Goal: Task Accomplishment & Management: Complete application form

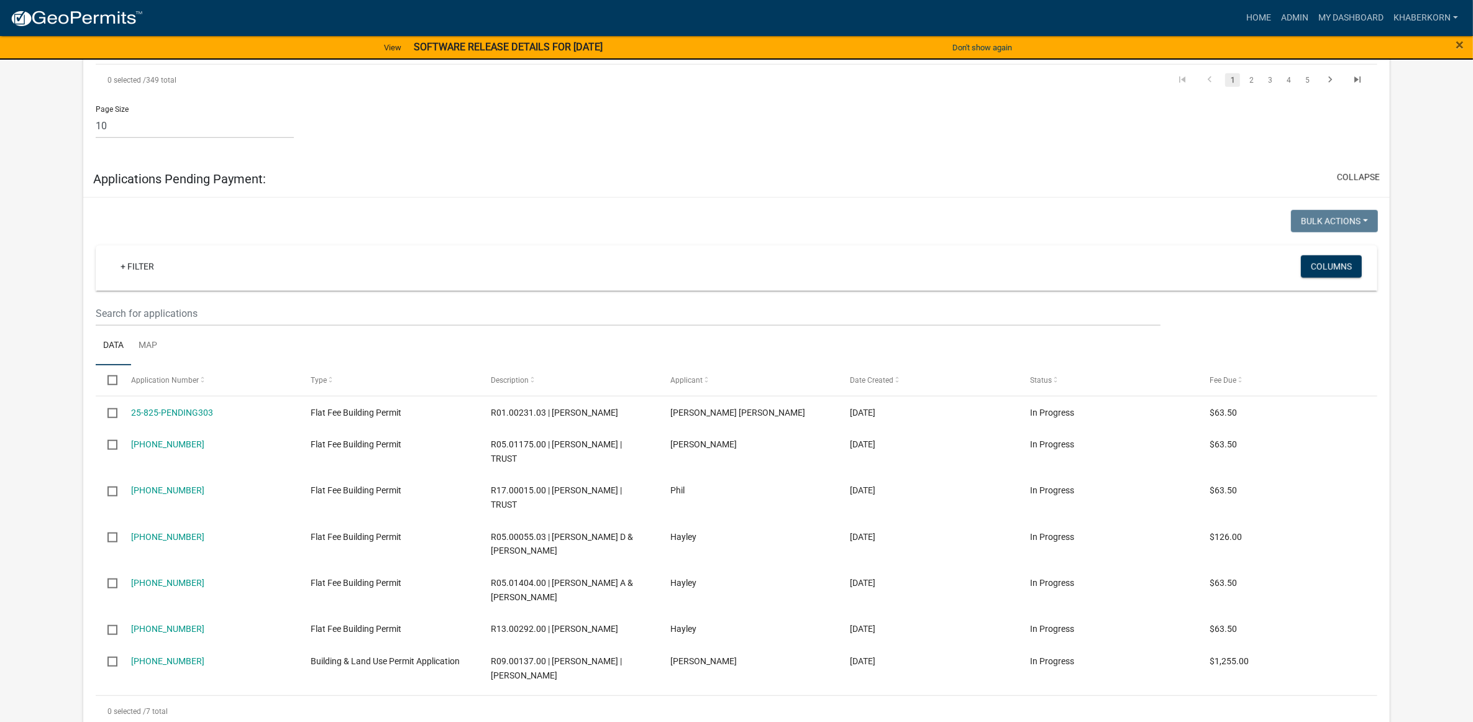
scroll to position [1321, 0]
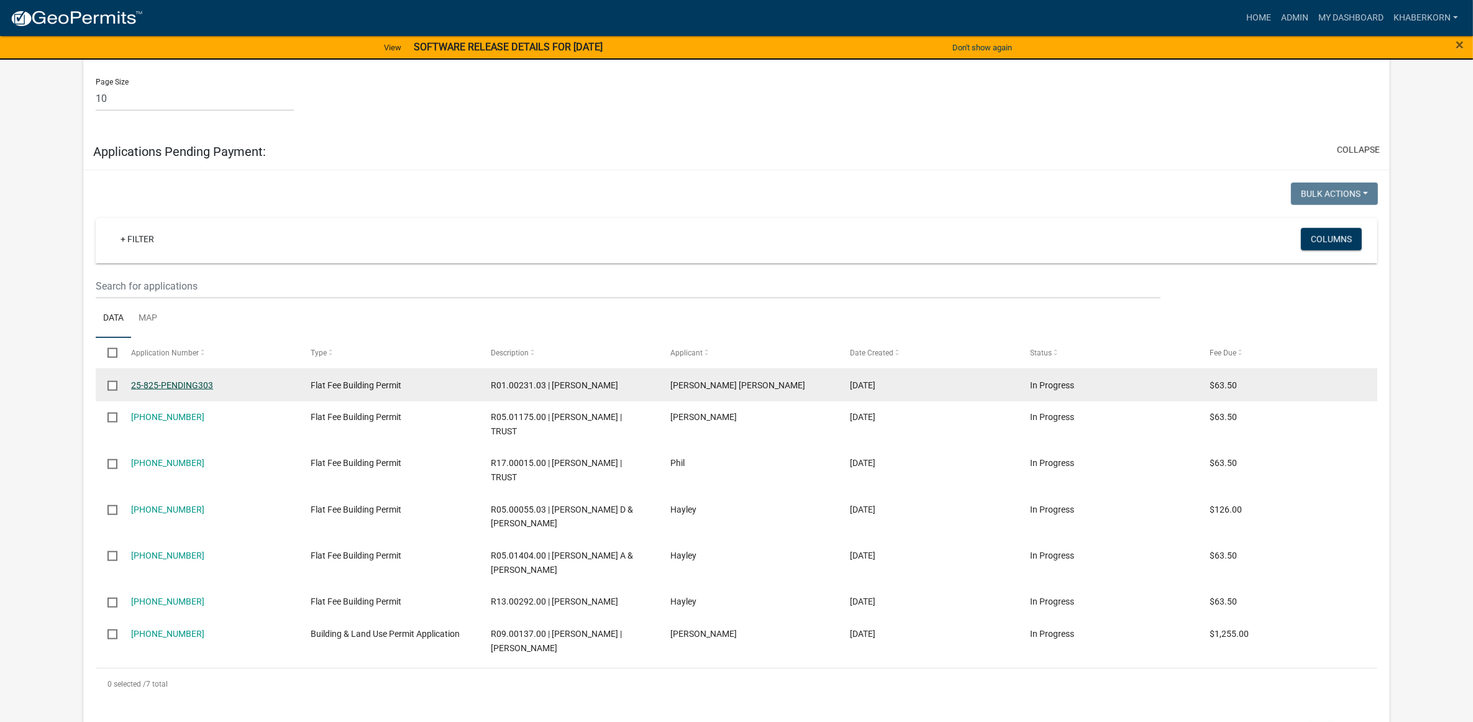
click at [156, 380] on link "25-825-PENDING303" at bounding box center [172, 385] width 82 height 10
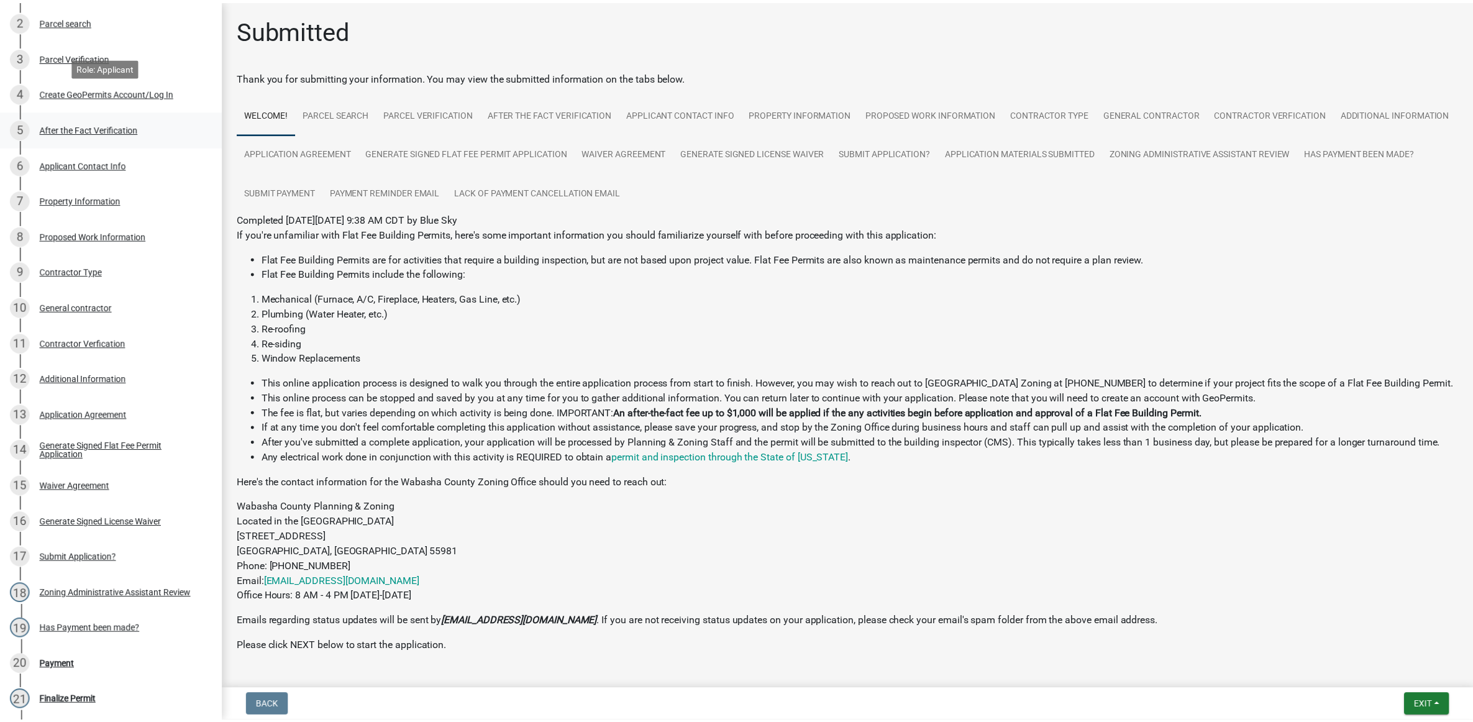
scroll to position [388, 0]
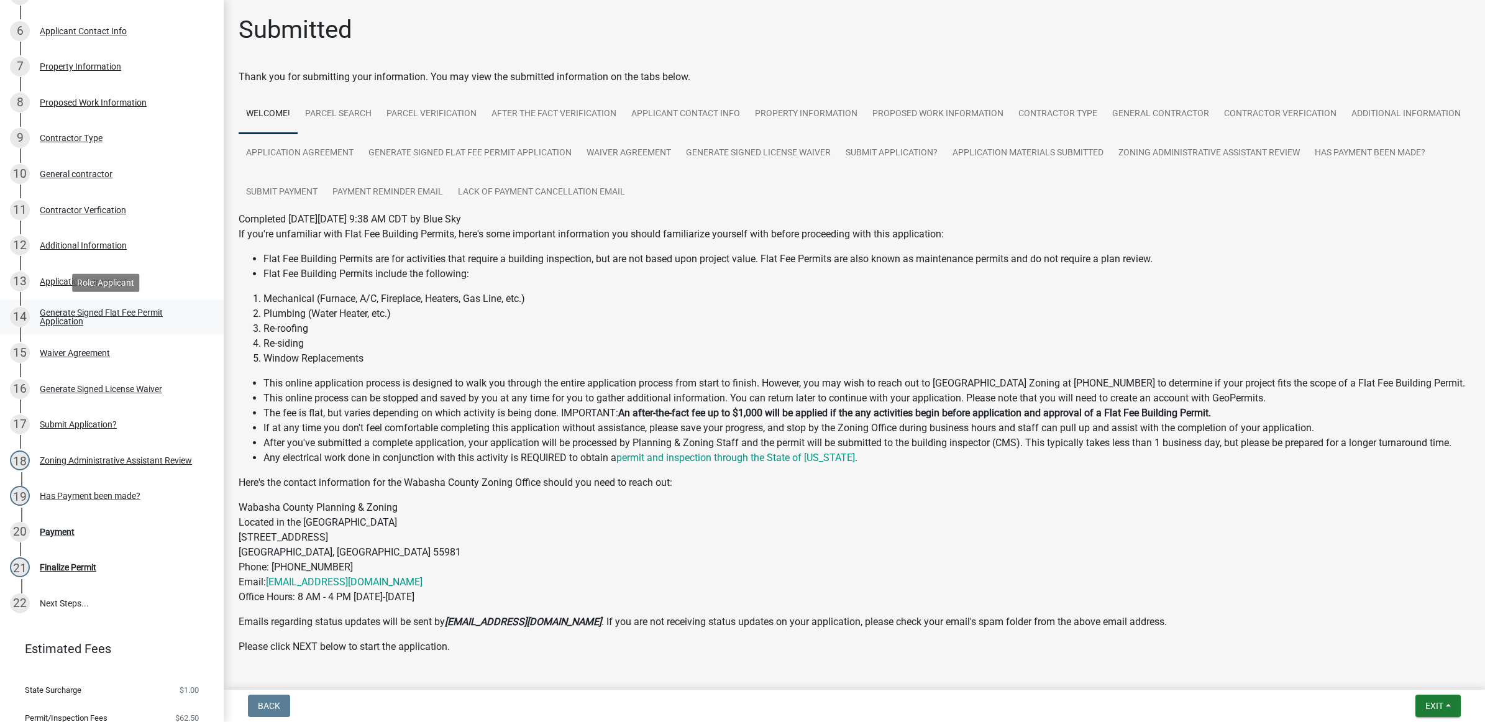
click at [67, 316] on div "Generate Signed Flat Fee Permit Application" at bounding box center [122, 316] width 164 height 17
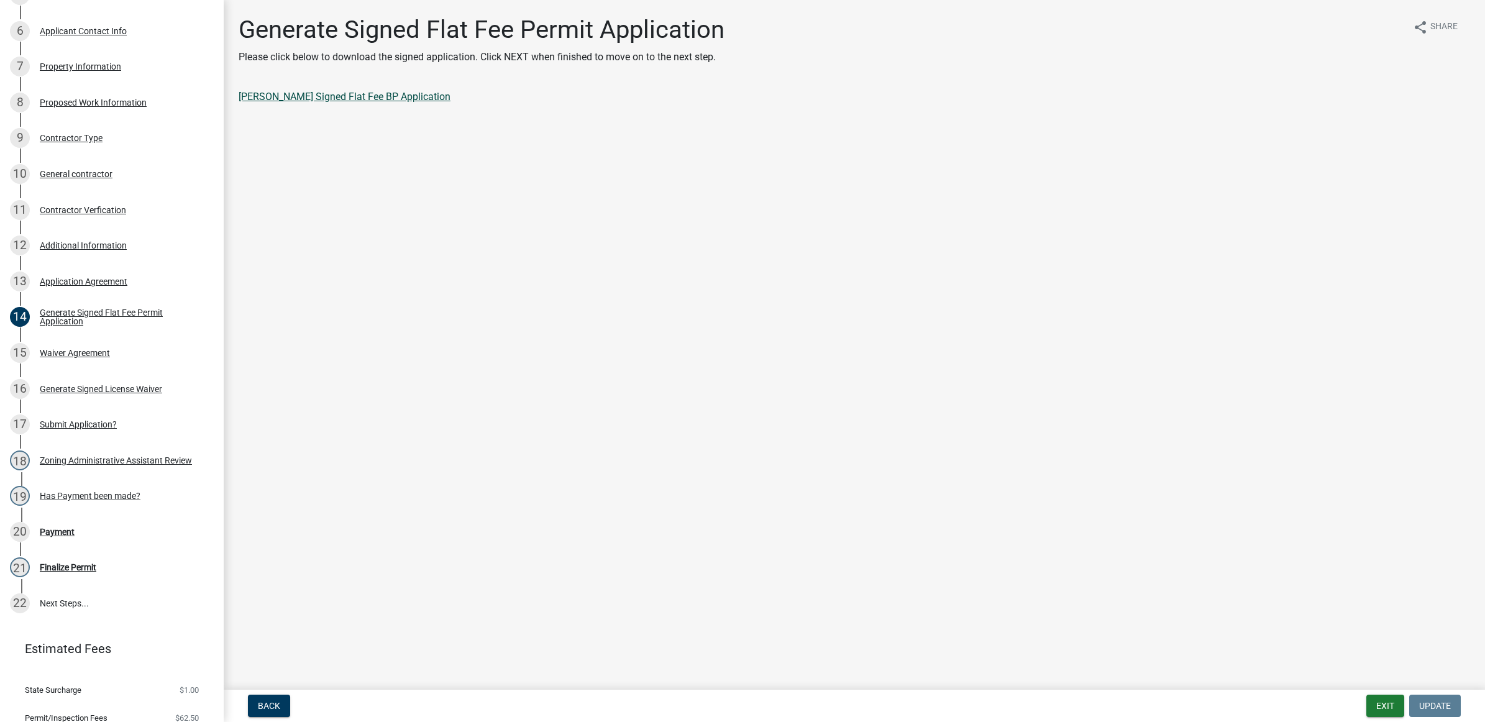
click at [302, 98] on link "[PERSON_NAME] Signed Flat Fee BP Application" at bounding box center [345, 97] width 212 height 12
click at [1369, 704] on button "Exit" at bounding box center [1386, 706] width 38 height 22
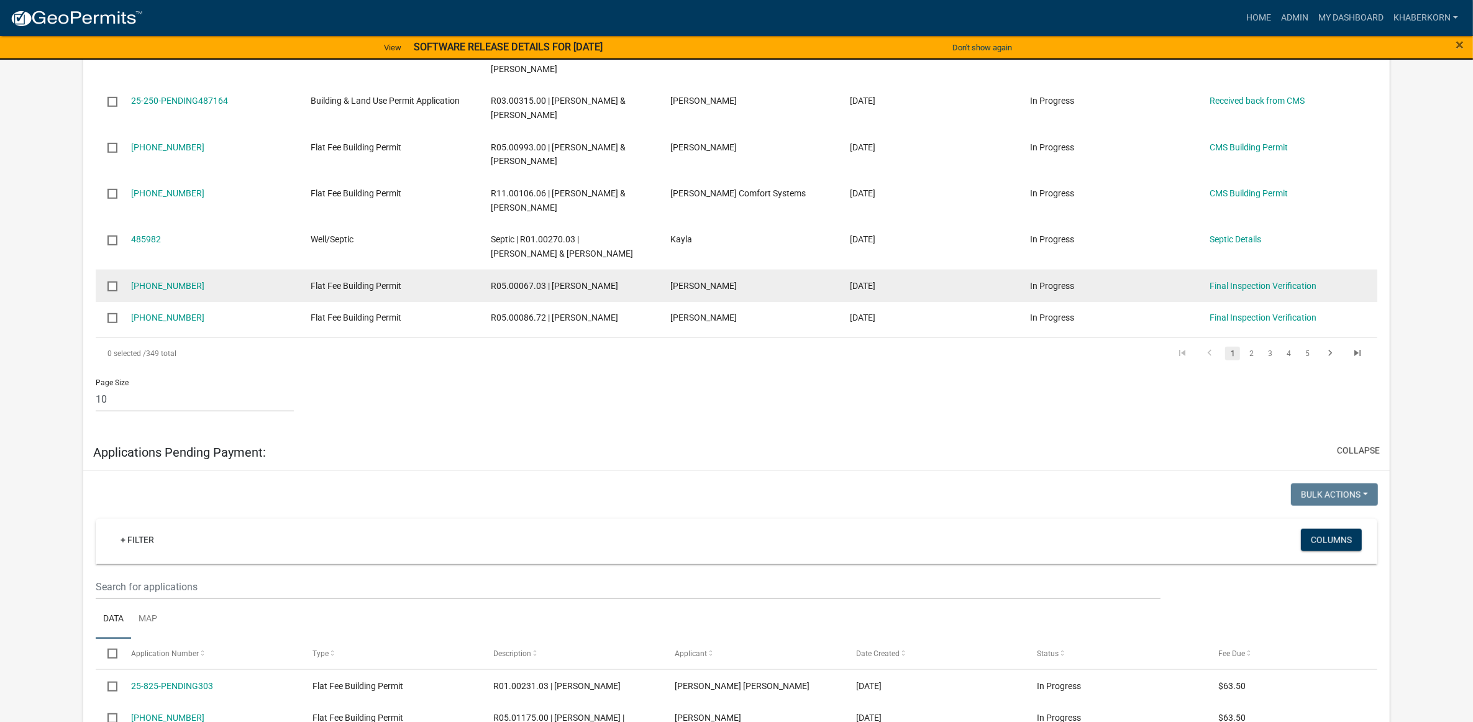
scroll to position [1243, 0]
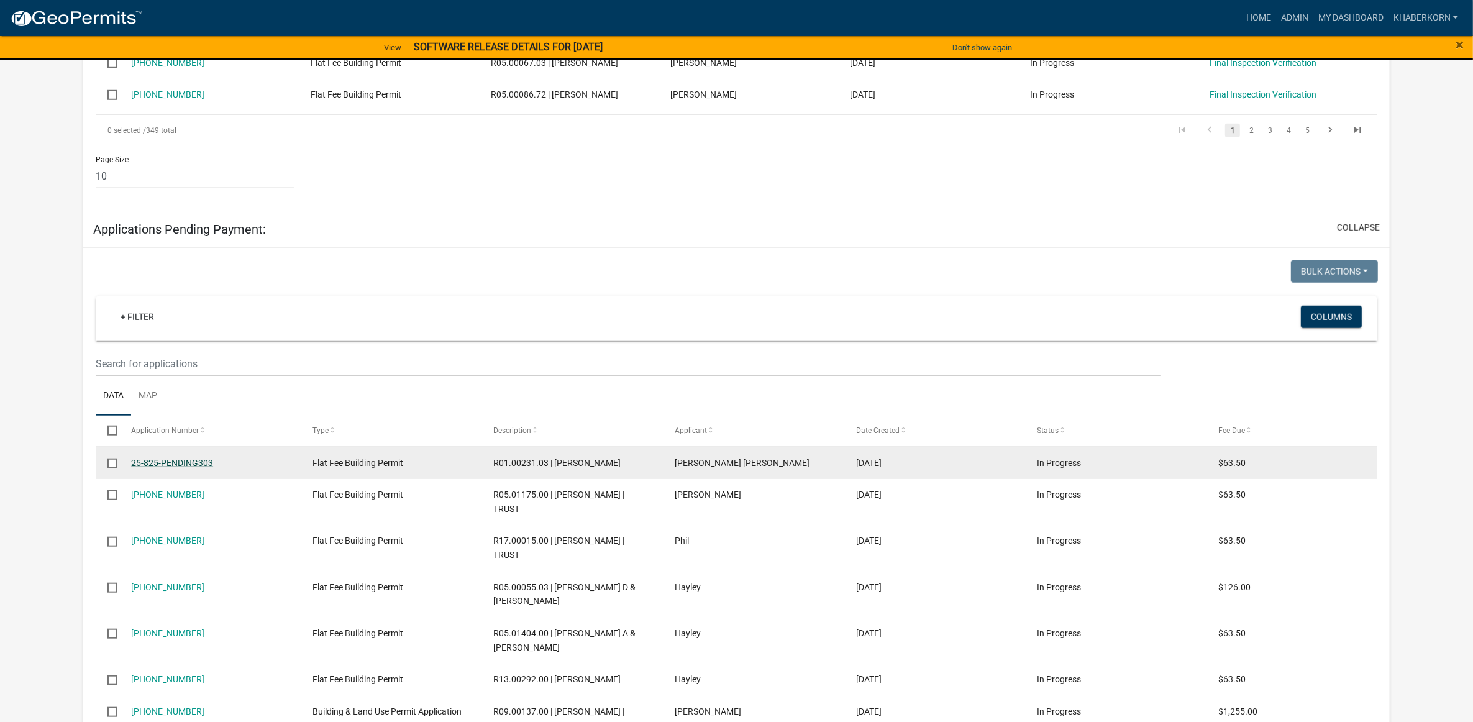
click at [200, 463] on link "25-825-PENDING303" at bounding box center [172, 463] width 82 height 10
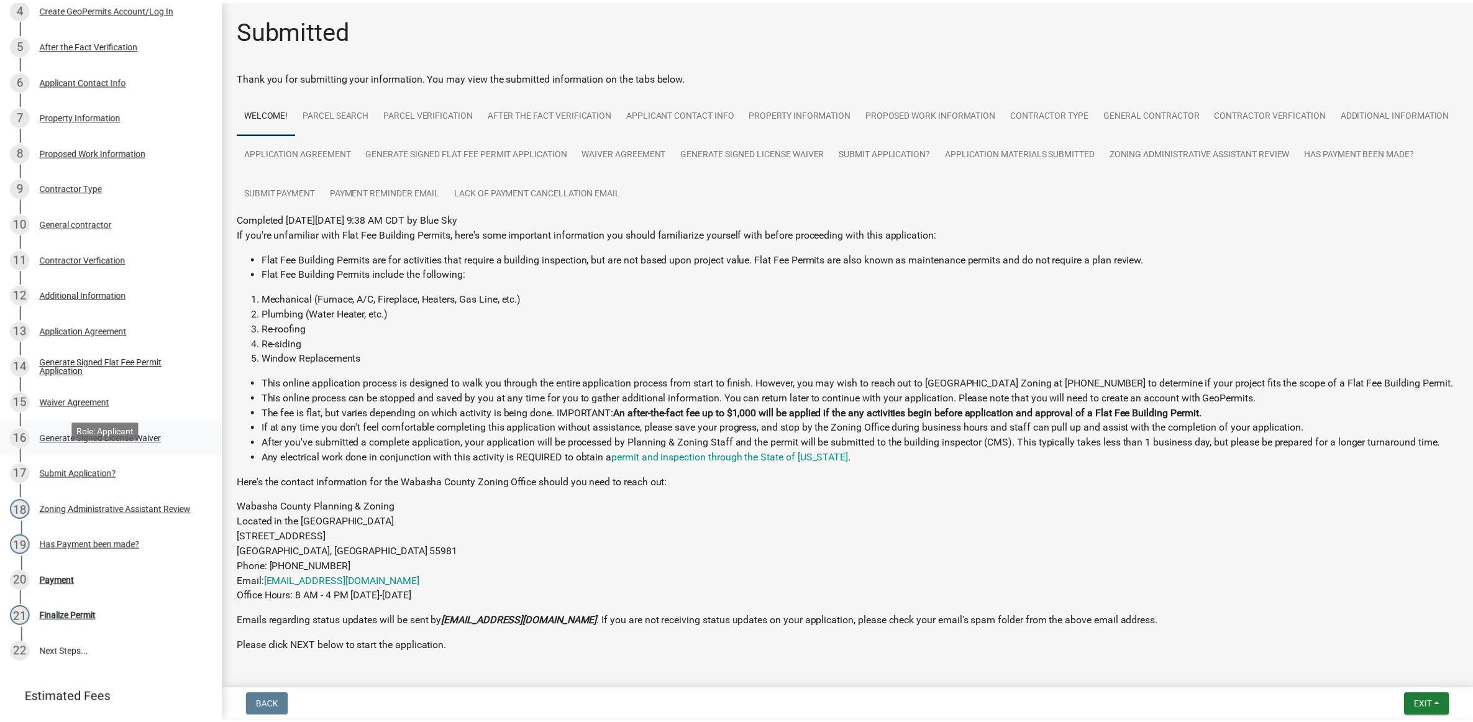
scroll to position [311, 0]
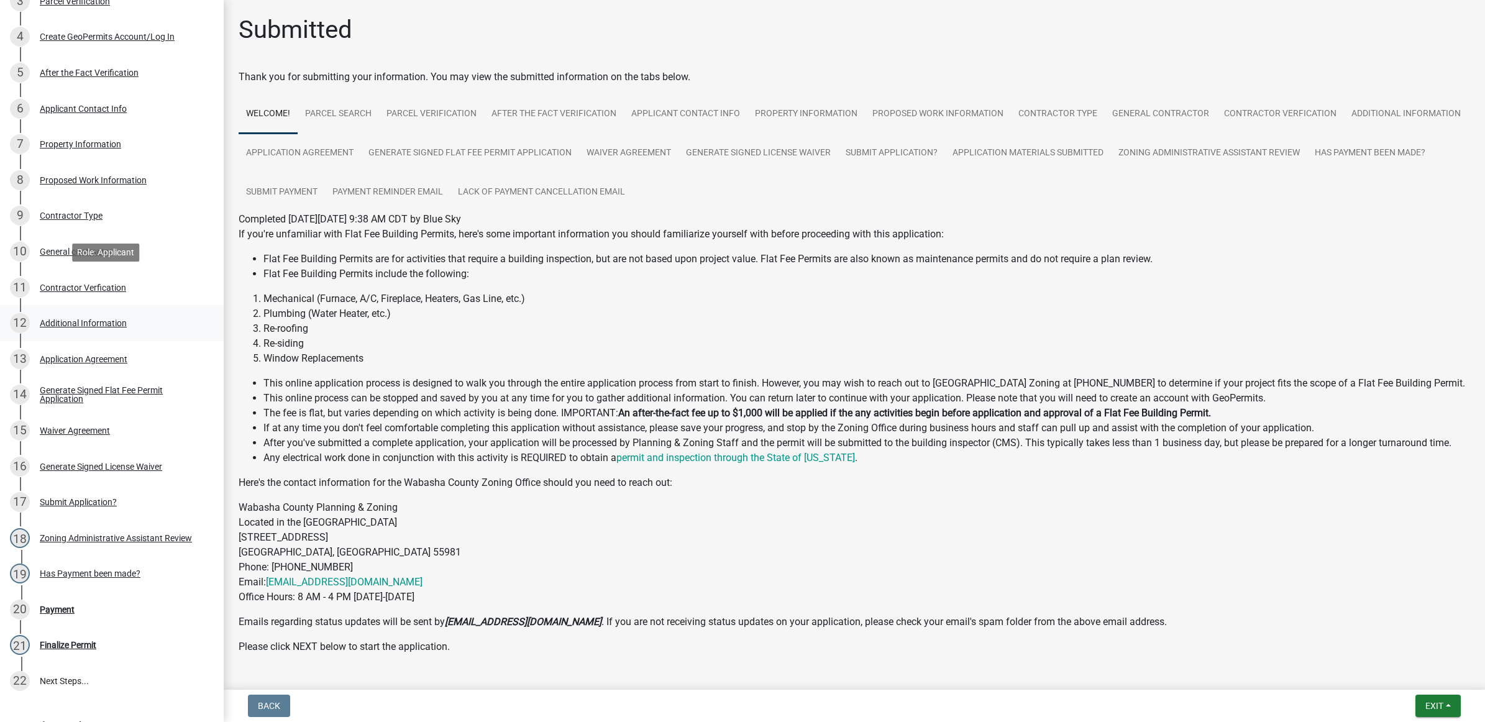
click at [120, 283] on div "Contractor Verfication" at bounding box center [83, 287] width 86 height 9
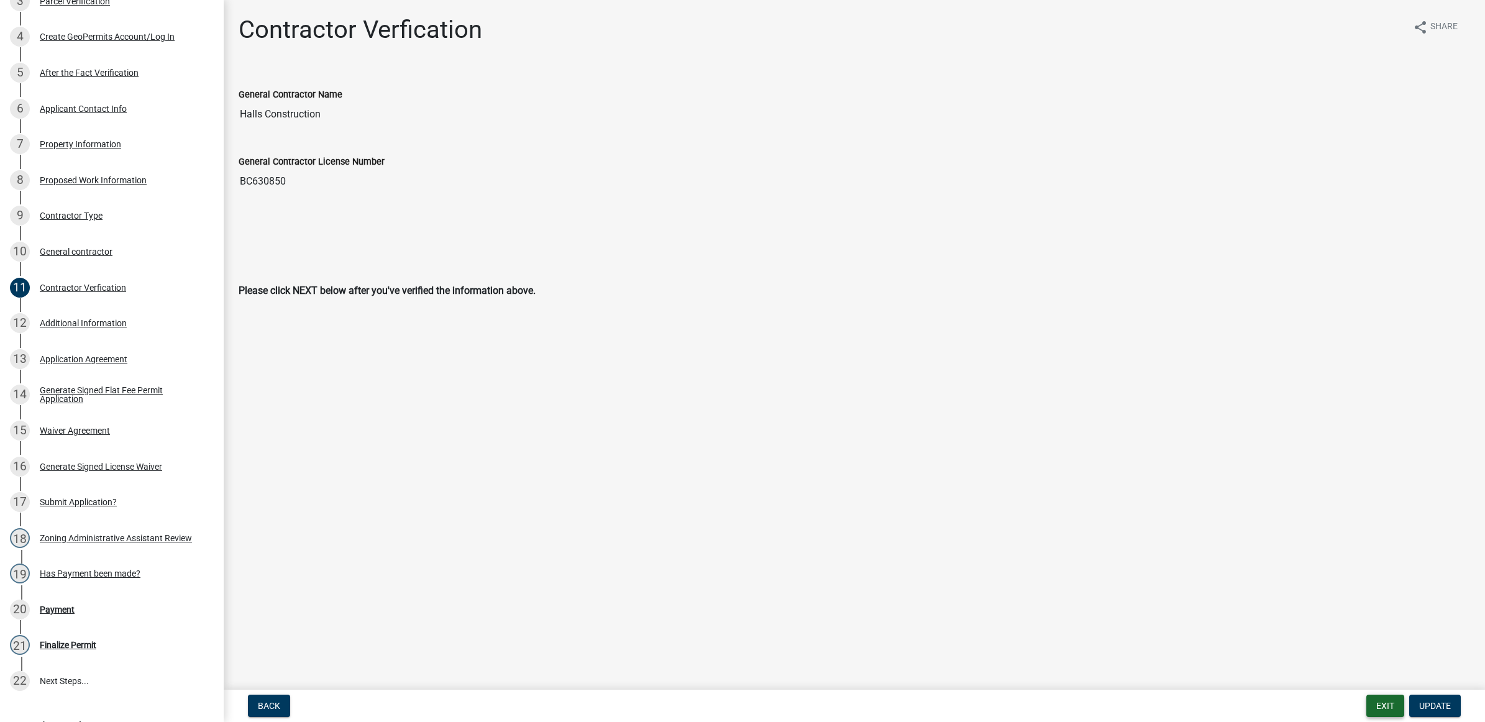
click at [1385, 701] on button "Exit" at bounding box center [1386, 706] width 38 height 22
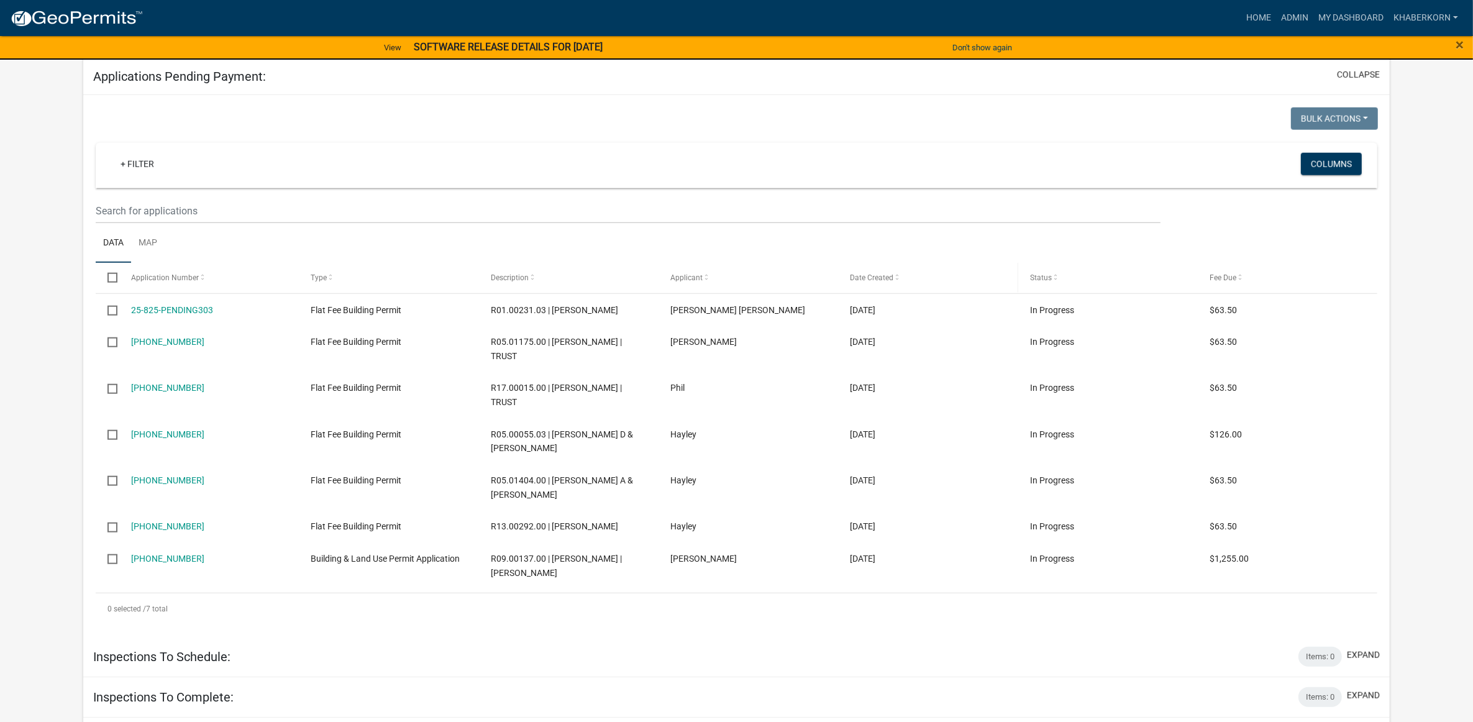
scroll to position [1398, 0]
click at [1301, 22] on link "Admin" at bounding box center [1294, 18] width 37 height 24
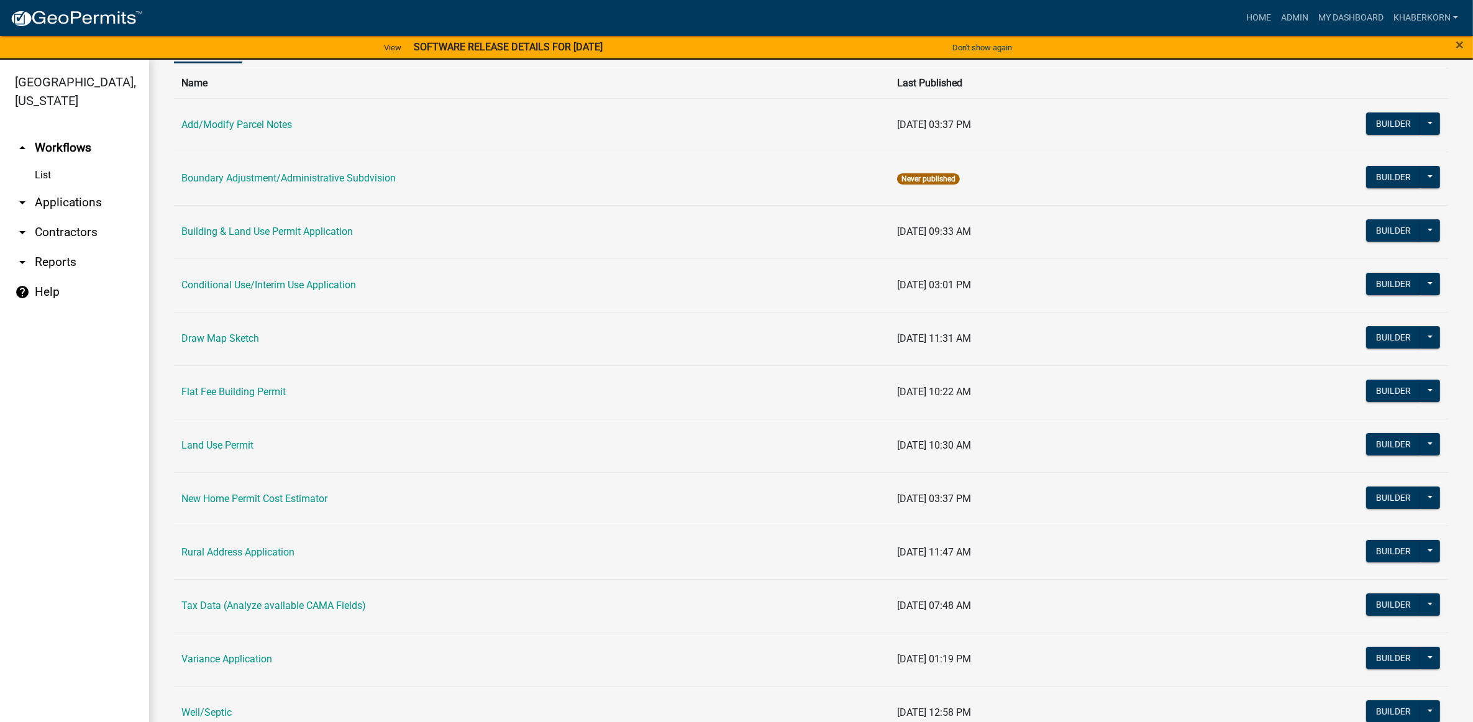
scroll to position [178, 0]
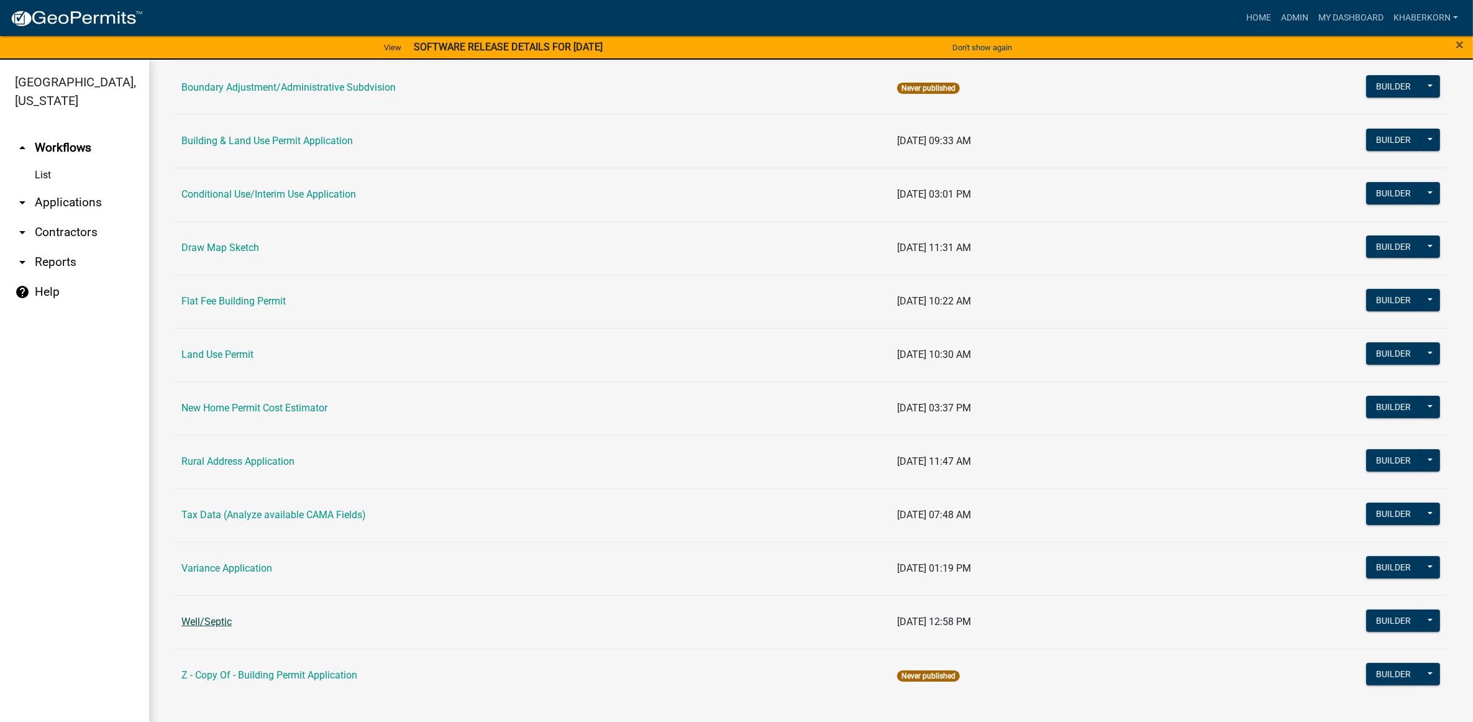
click at [224, 622] on link "Well/Septic" at bounding box center [206, 622] width 50 height 12
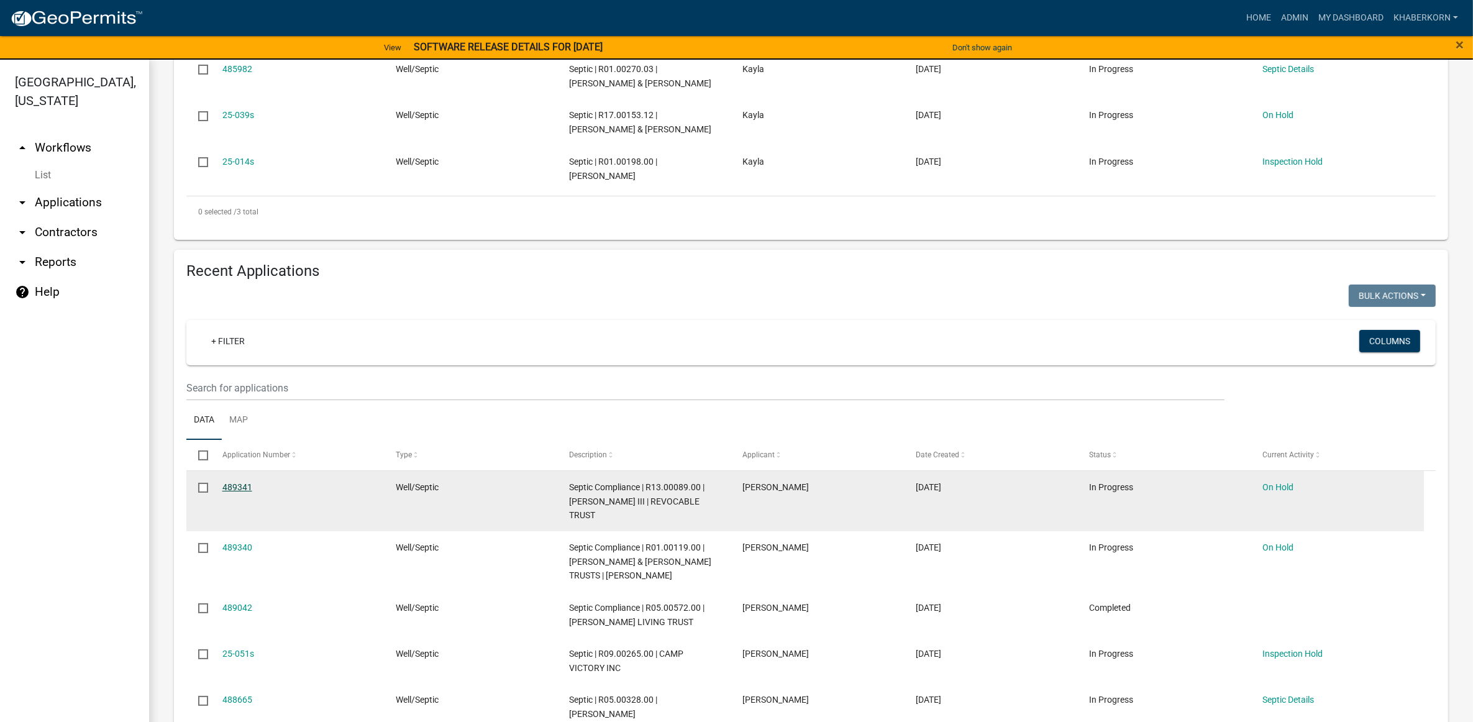
scroll to position [388, 0]
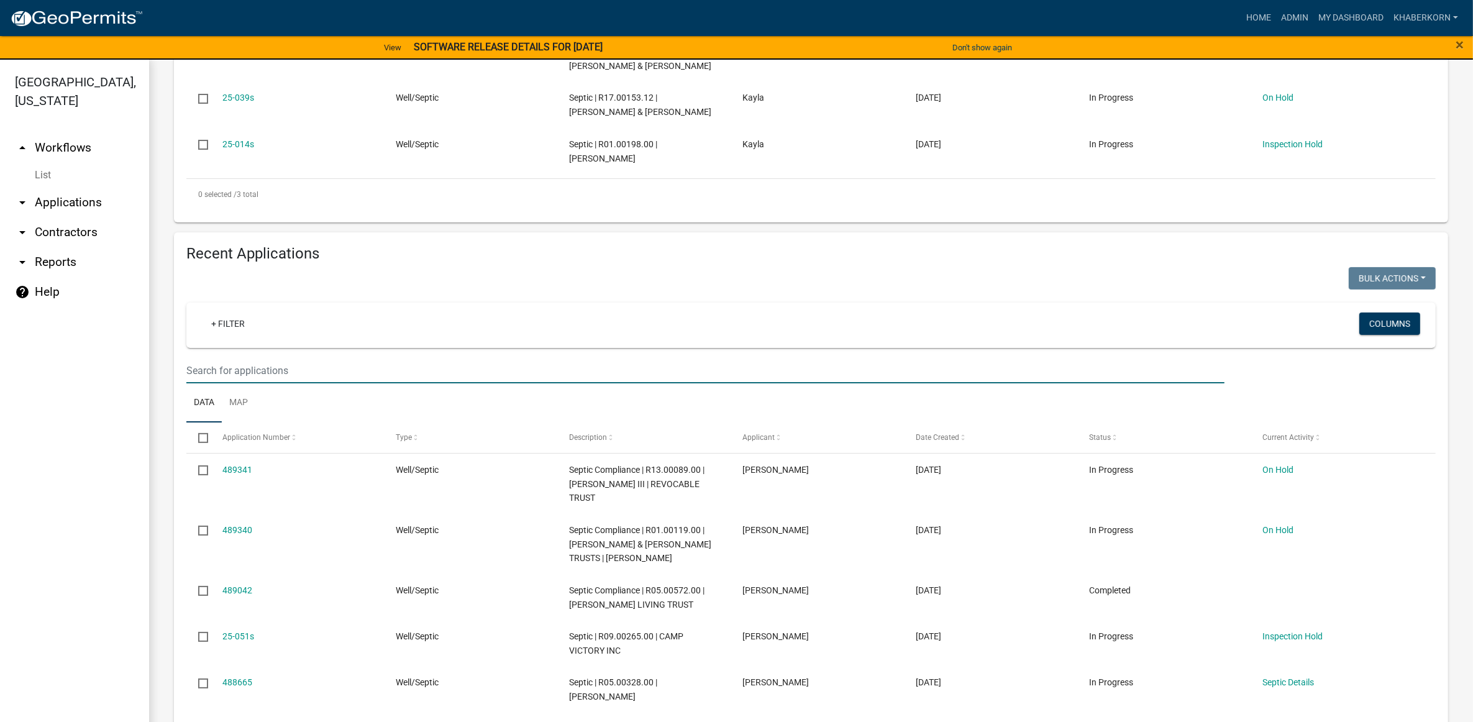
click at [226, 367] on input "text" at bounding box center [705, 370] width 1038 height 25
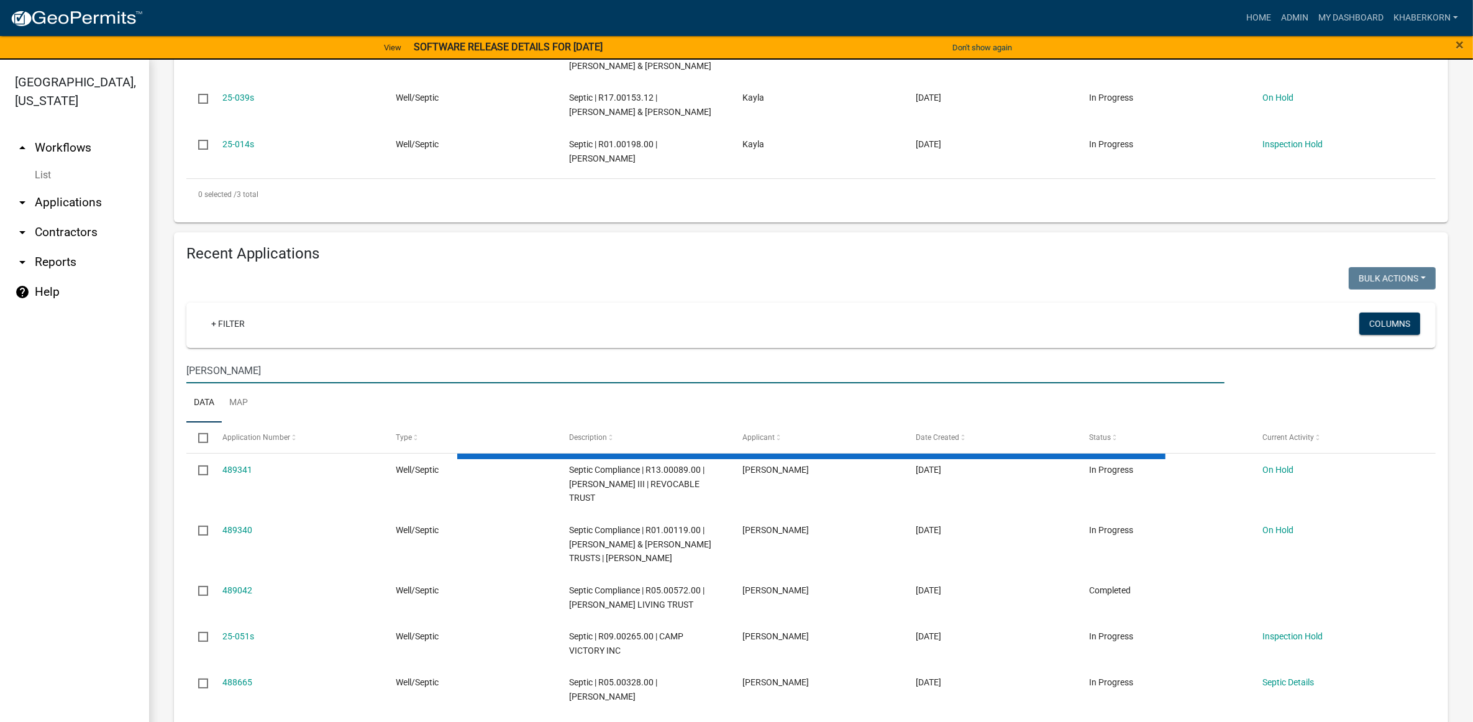
scroll to position [205, 0]
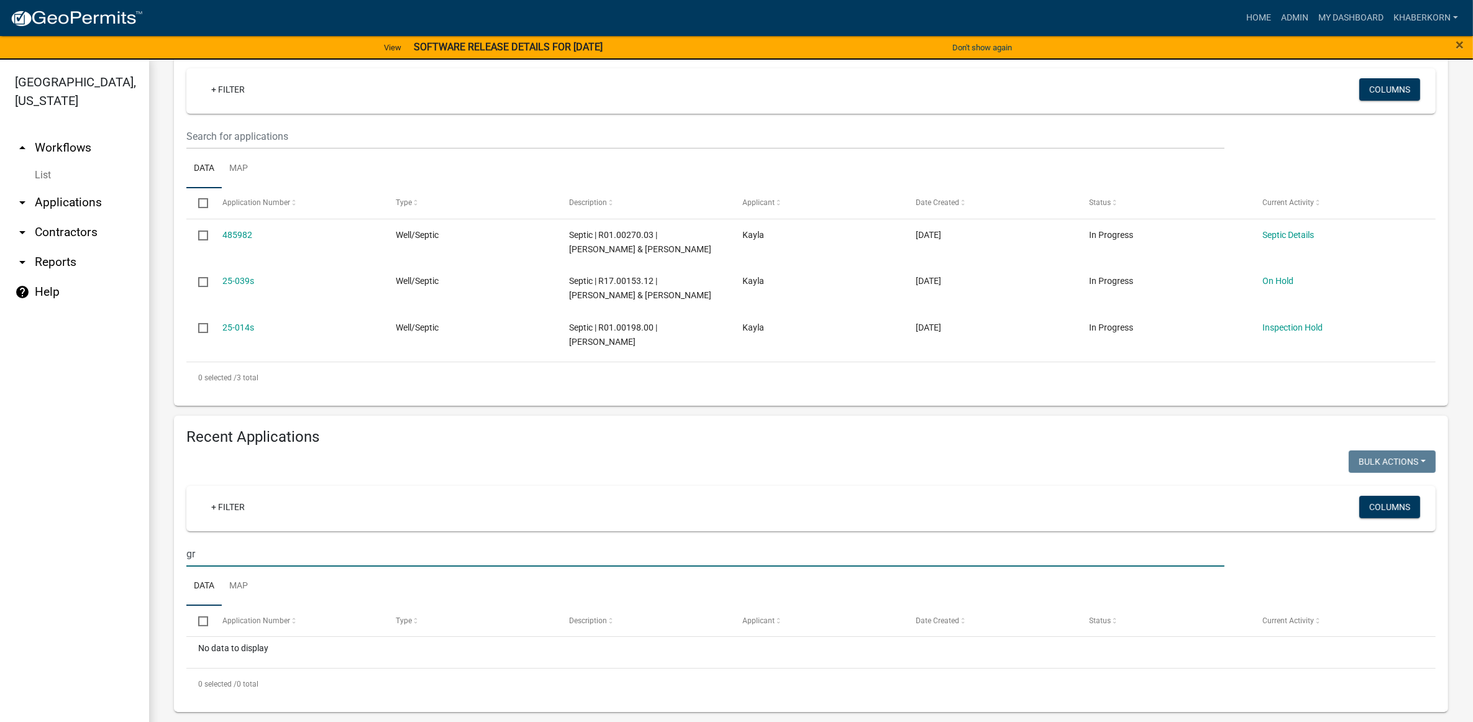
type input "g"
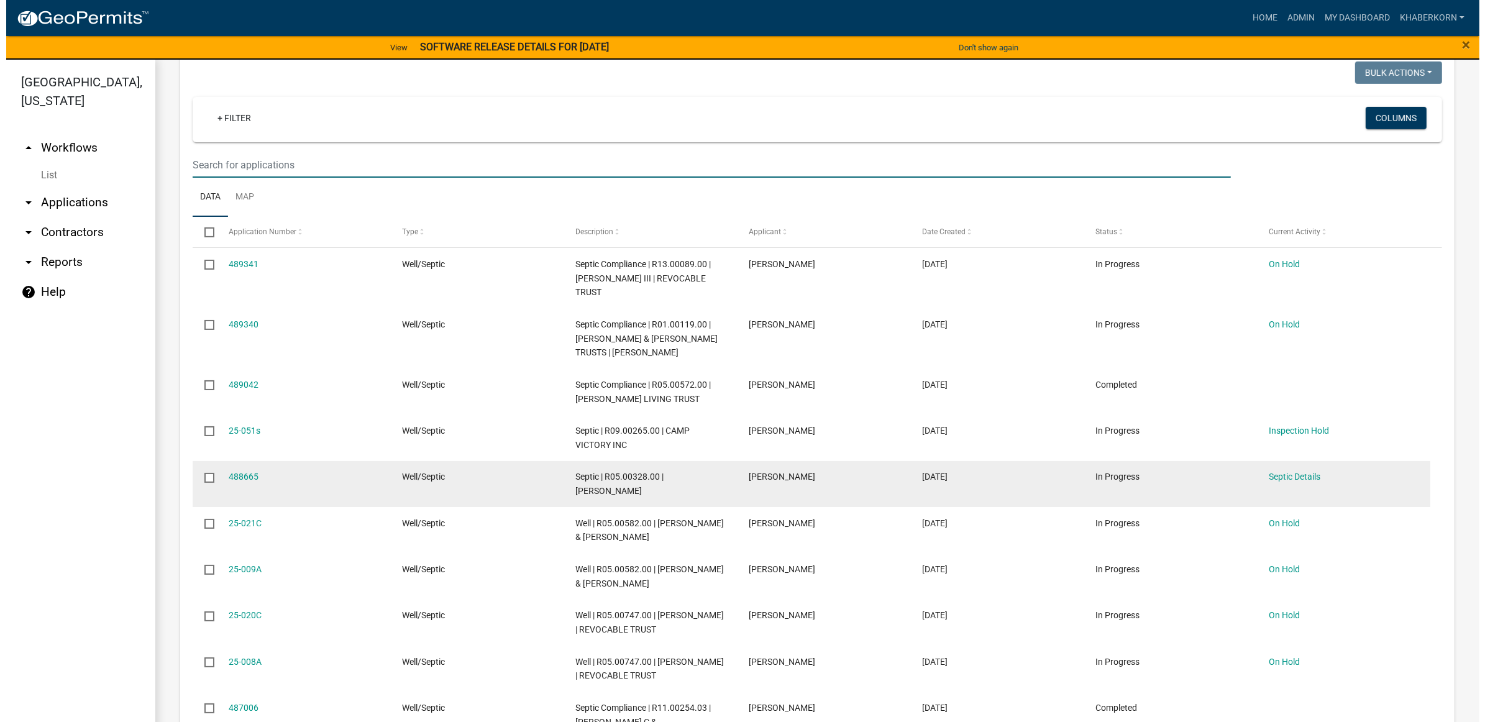
scroll to position [621, 0]
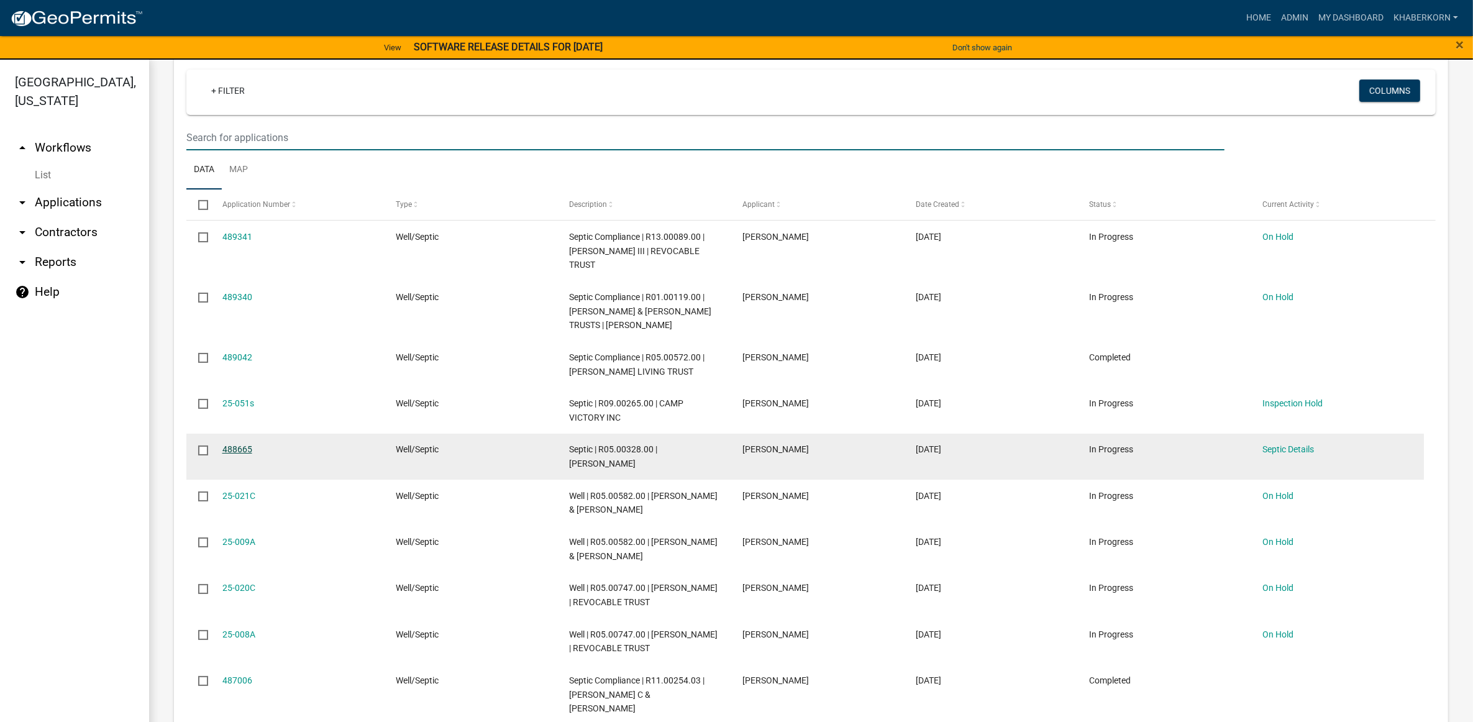
click at [231, 451] on link "488665" at bounding box center [237, 449] width 30 height 10
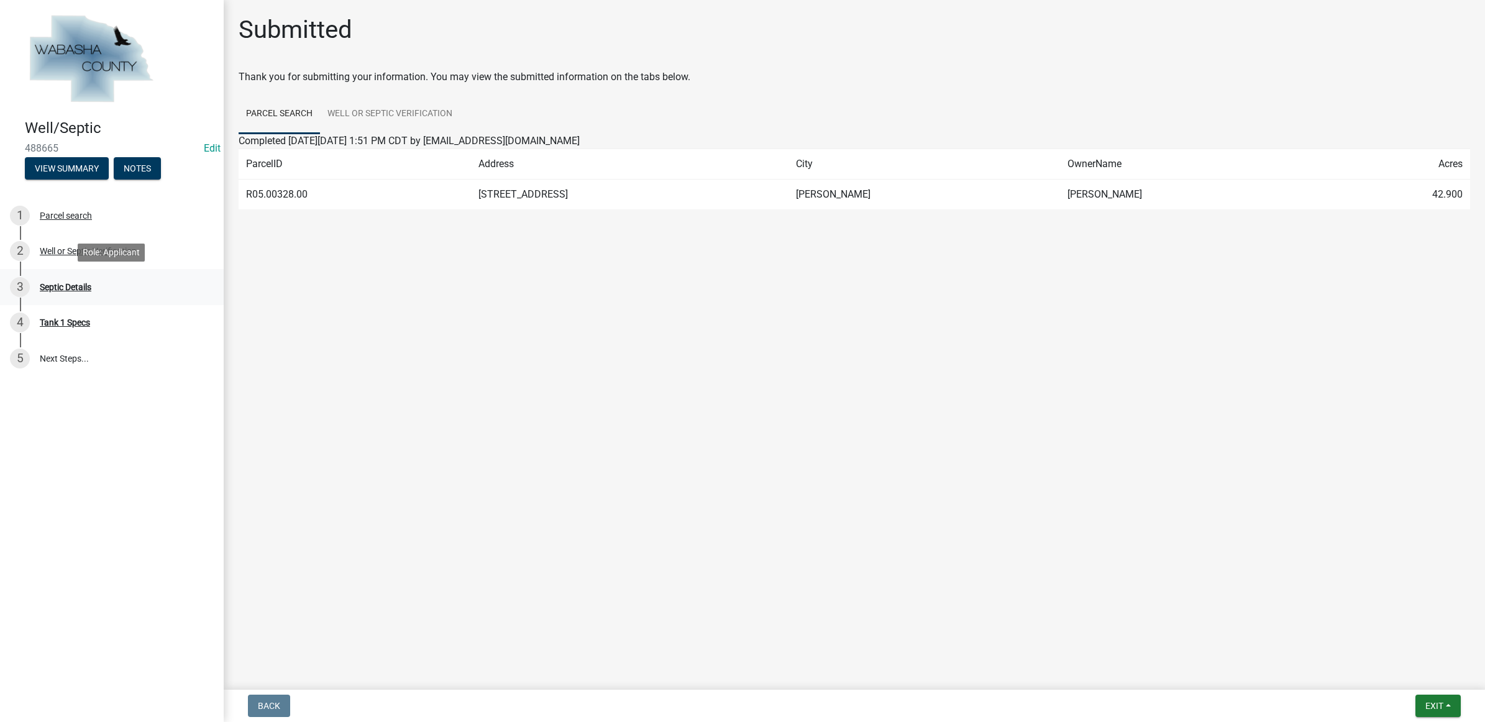
click at [109, 292] on div "3 Septic Details" at bounding box center [107, 287] width 194 height 20
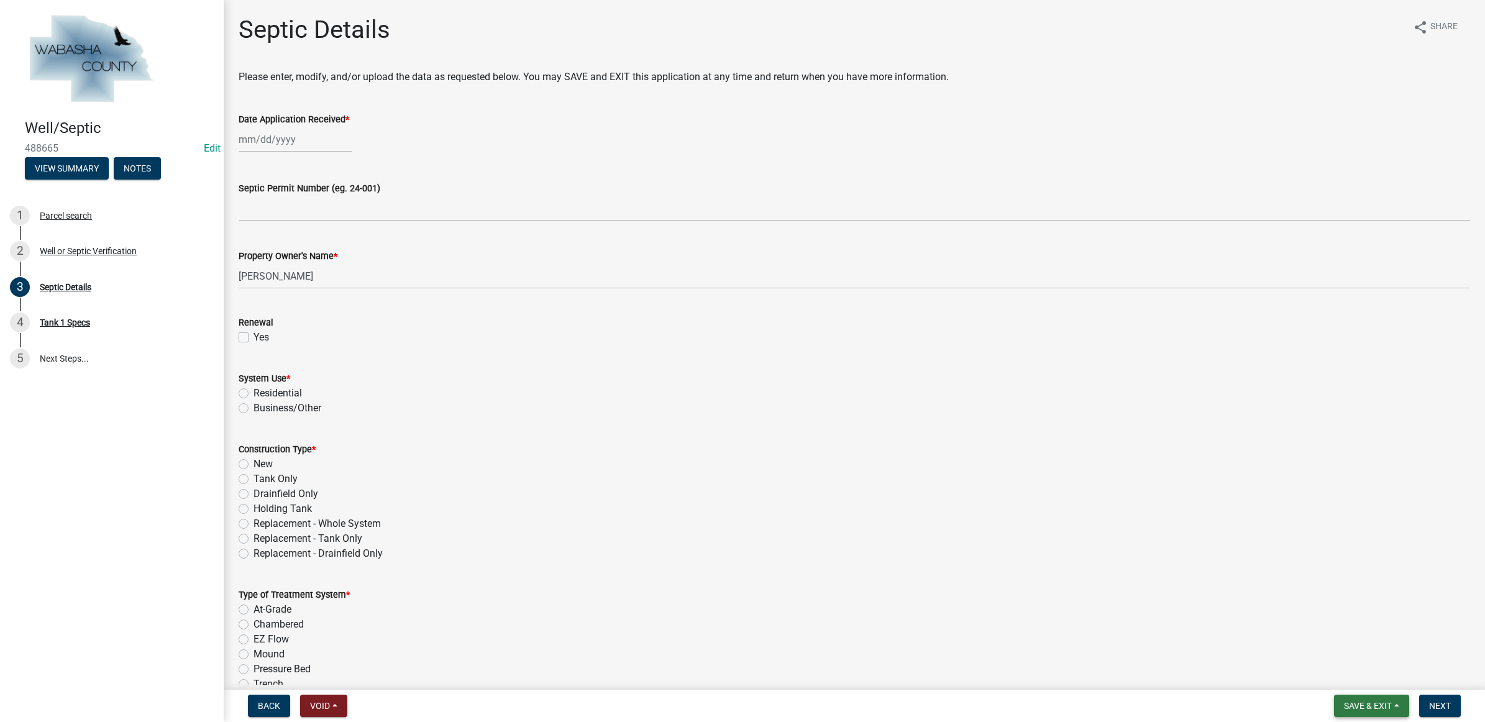
click at [1360, 707] on span "Save & Exit" at bounding box center [1368, 706] width 48 height 10
click at [1349, 671] on button "Save & Exit" at bounding box center [1359, 674] width 99 height 30
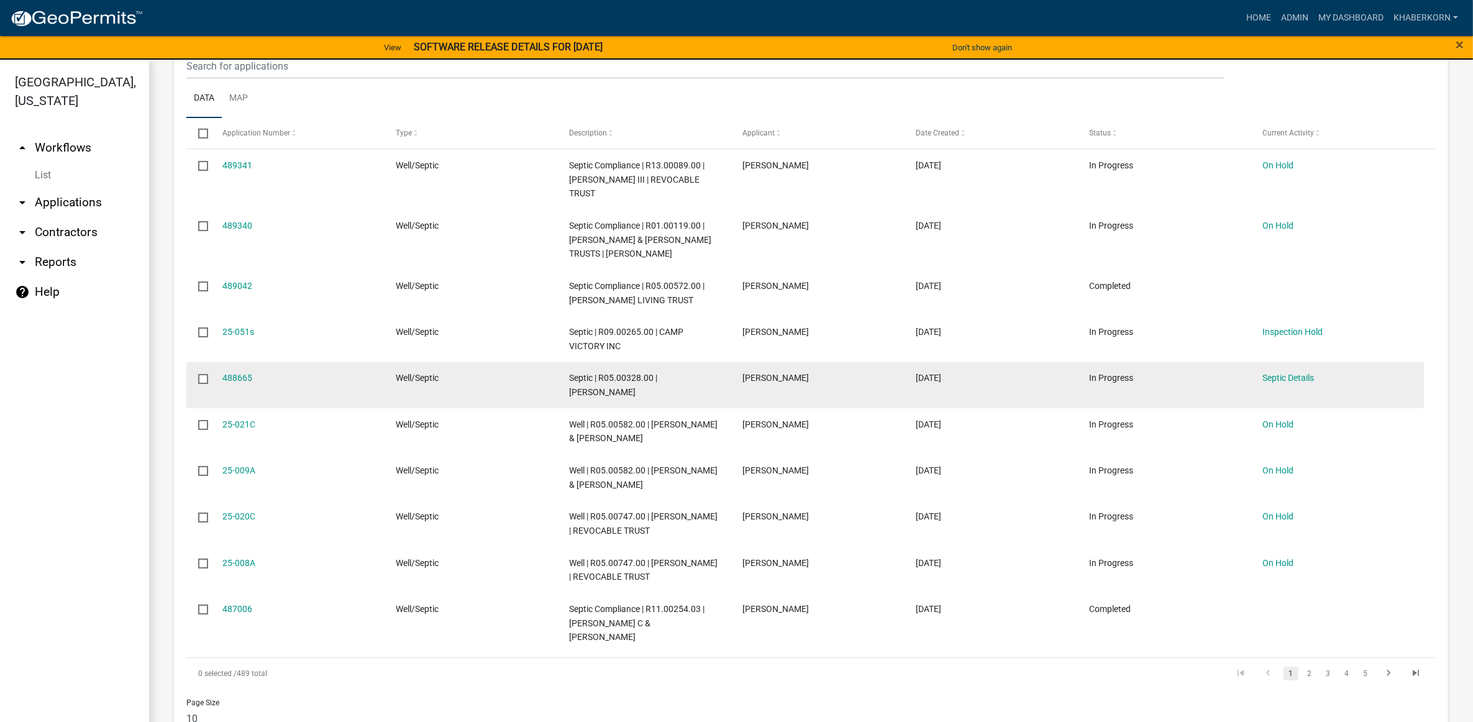
scroll to position [720, 0]
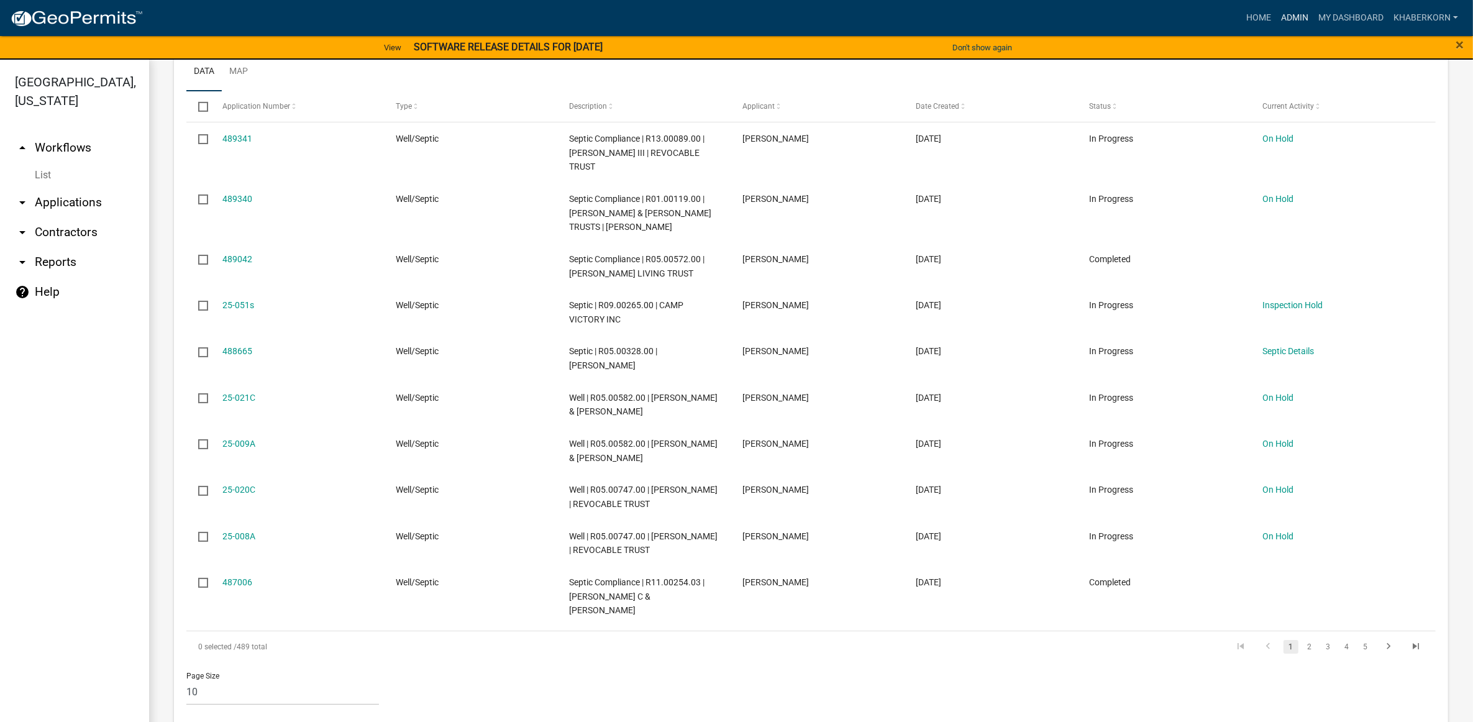
click at [1306, 17] on link "Admin" at bounding box center [1294, 18] width 37 height 24
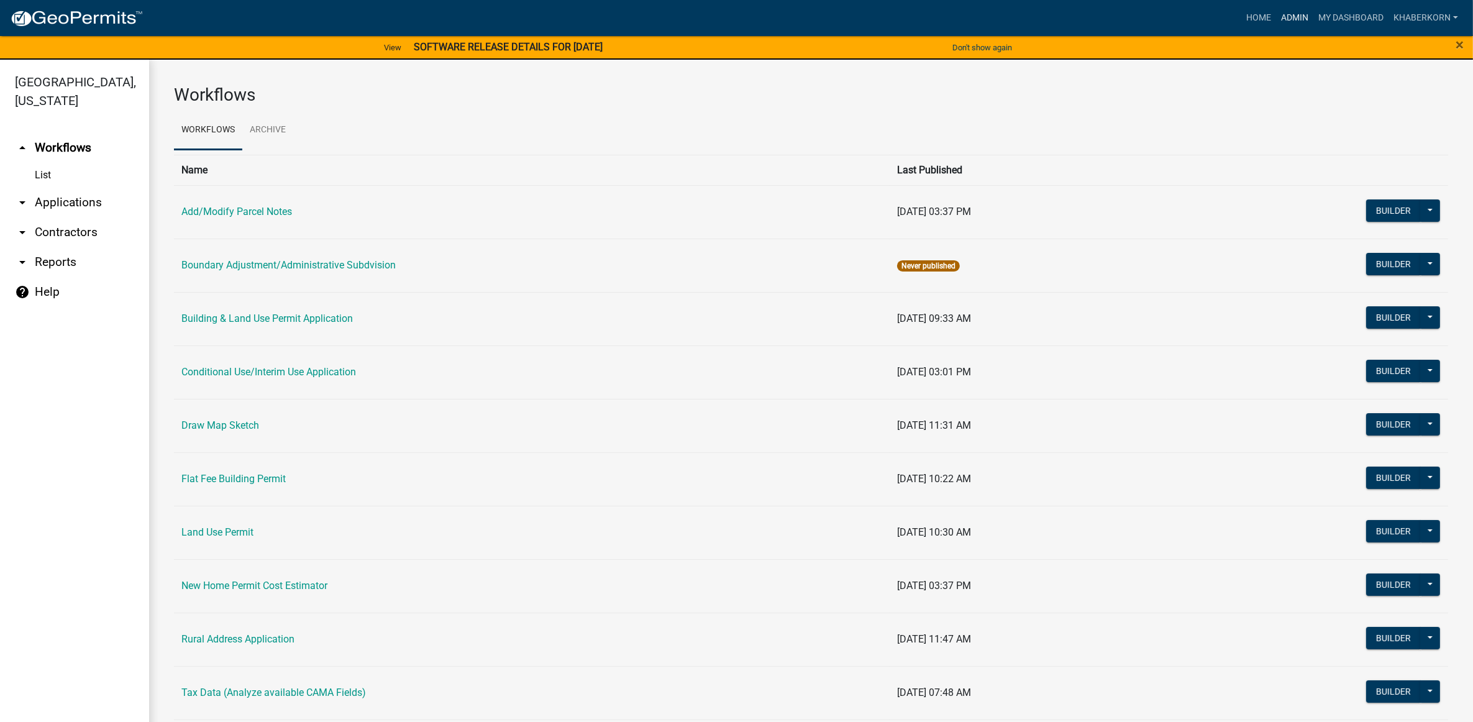
scroll to position [178, 0]
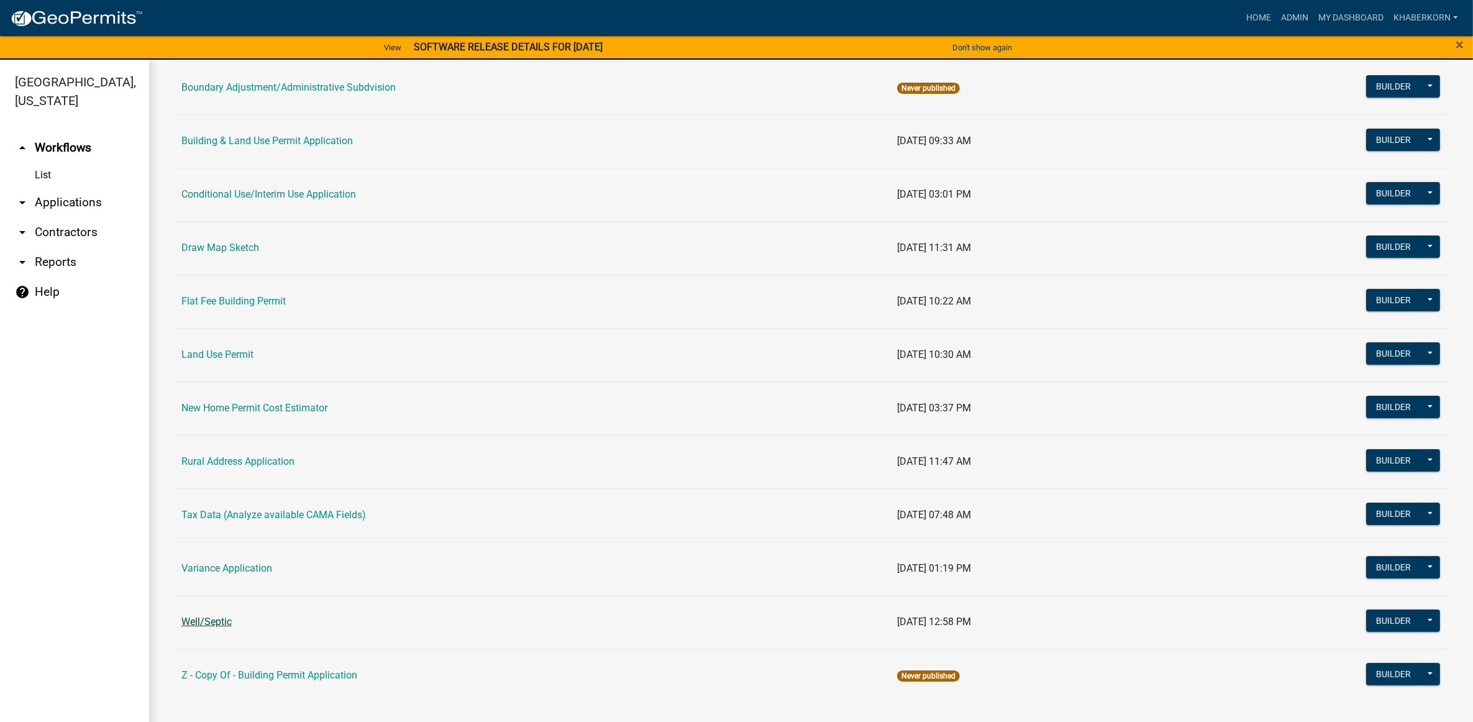
click at [209, 620] on link "Well/Septic" at bounding box center [206, 622] width 50 height 12
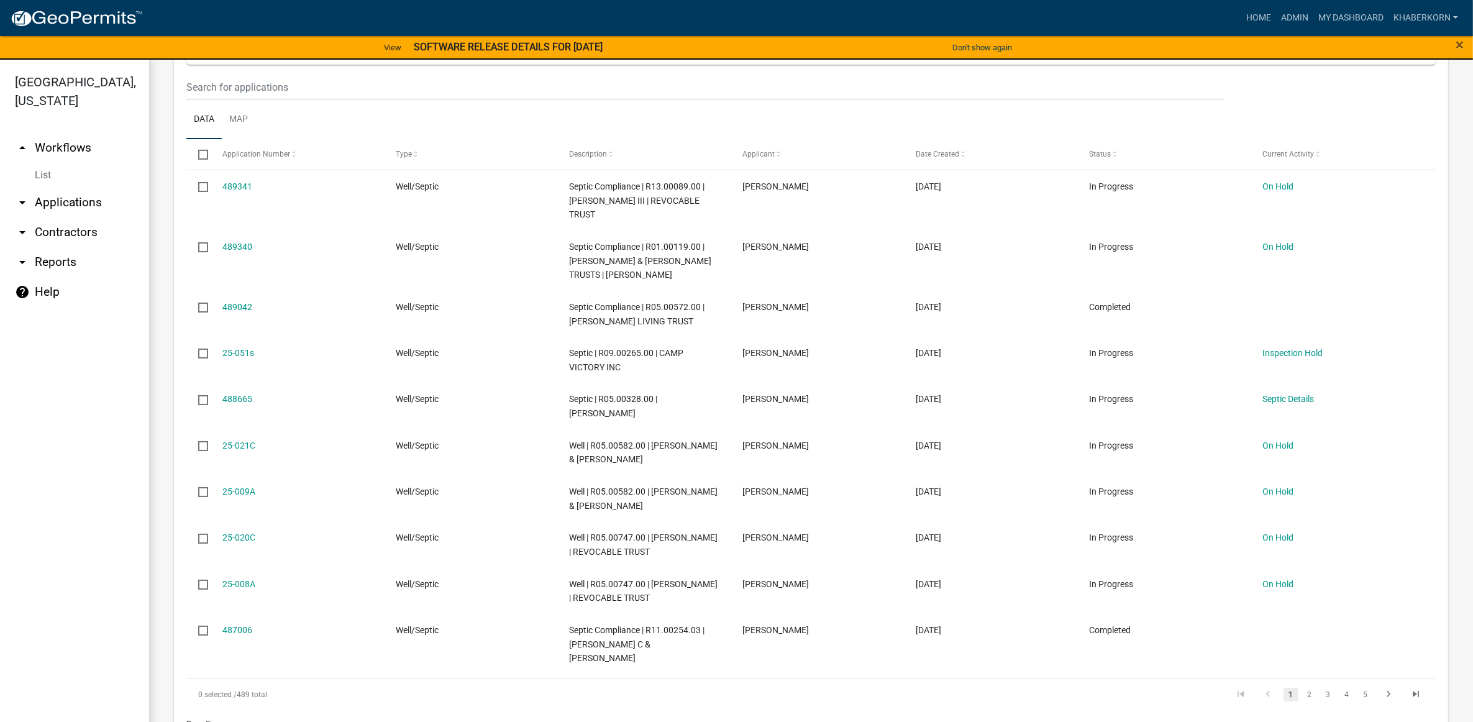
scroll to position [699, 0]
